Goal: Task Accomplishment & Management: Manage account settings

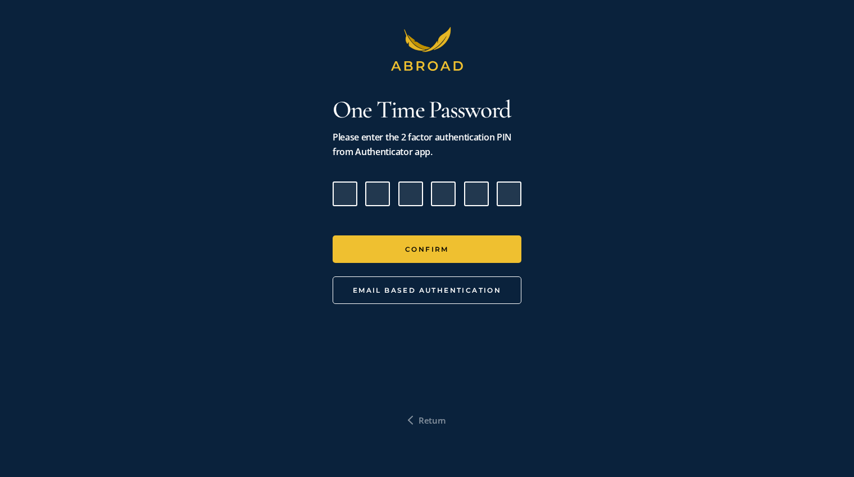
click at [347, 198] on input "Please enter verification code. Digit 1" at bounding box center [345, 193] width 25 height 25
type input "8"
type input "7"
type input "1"
type input "6"
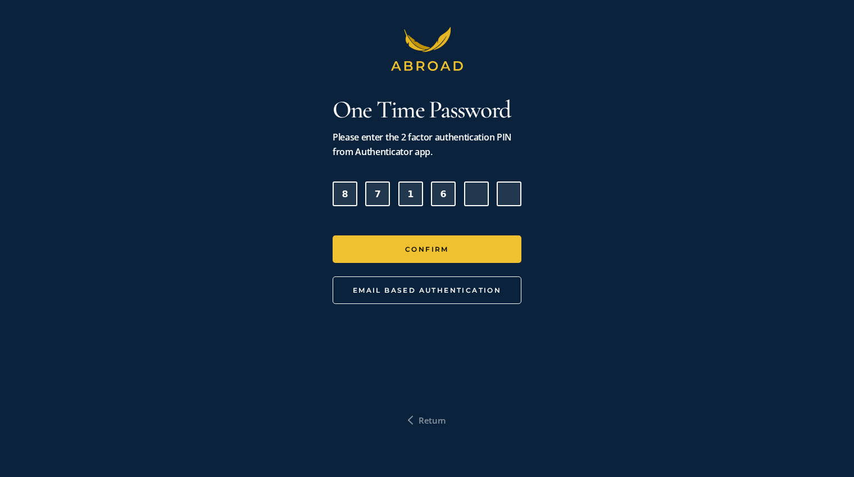
type input "9"
type input "4"
click at [333, 235] on button "Confirm" at bounding box center [427, 249] width 189 height 28
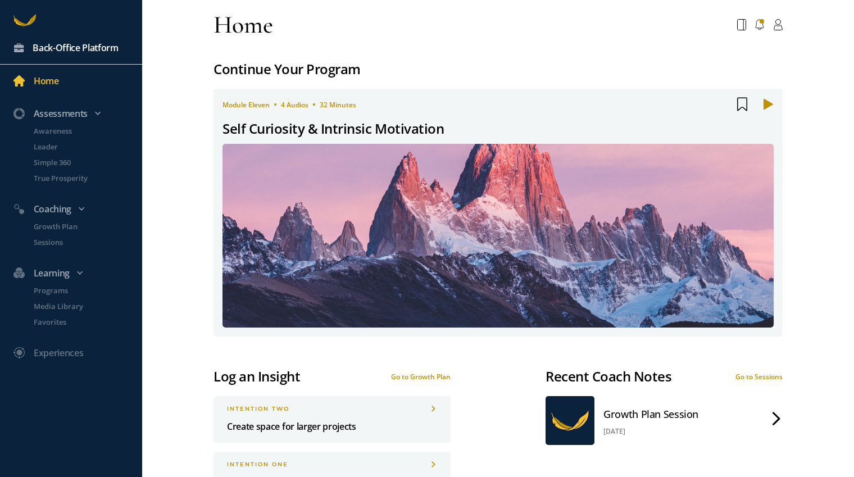
click at [84, 47] on div "Back-Office Platform" at bounding box center [76, 47] width 86 height 15
